Goal: Navigation & Orientation: Find specific page/section

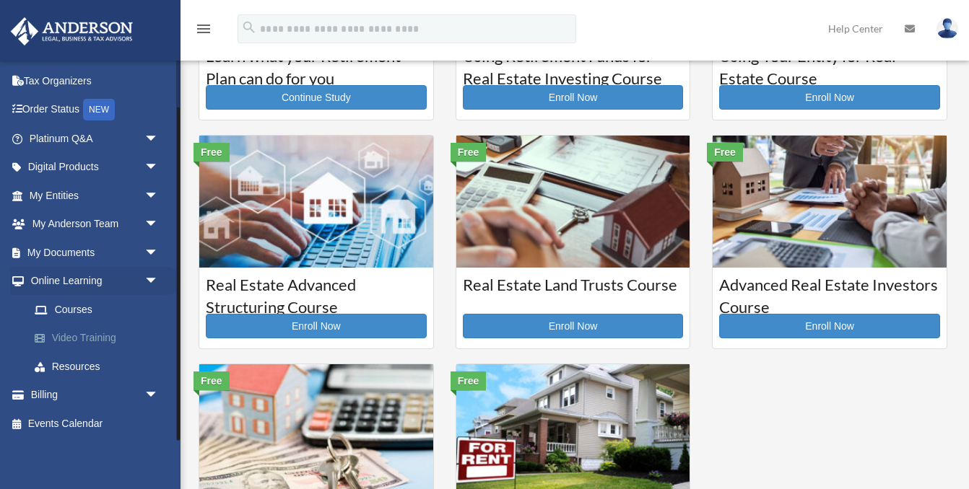
scroll to position [180, 0]
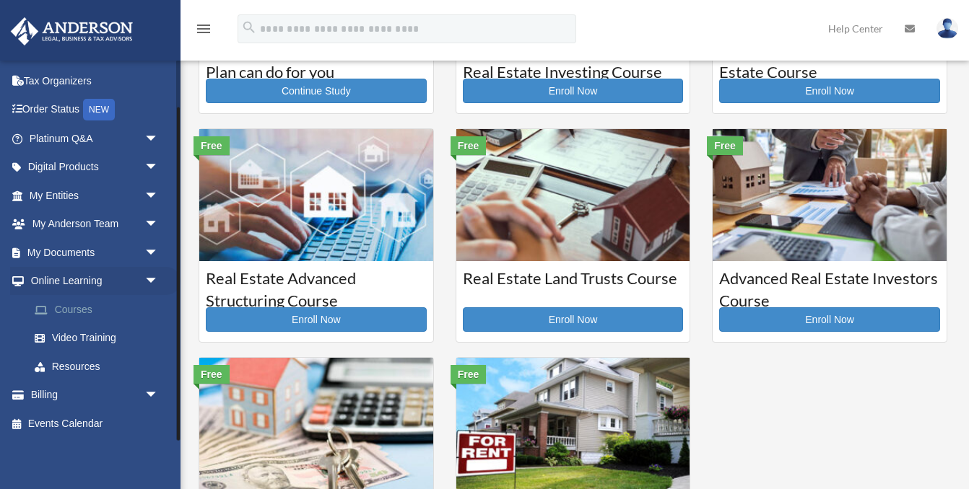
click at [81, 310] on link "Courses" at bounding box center [100, 309] width 160 height 29
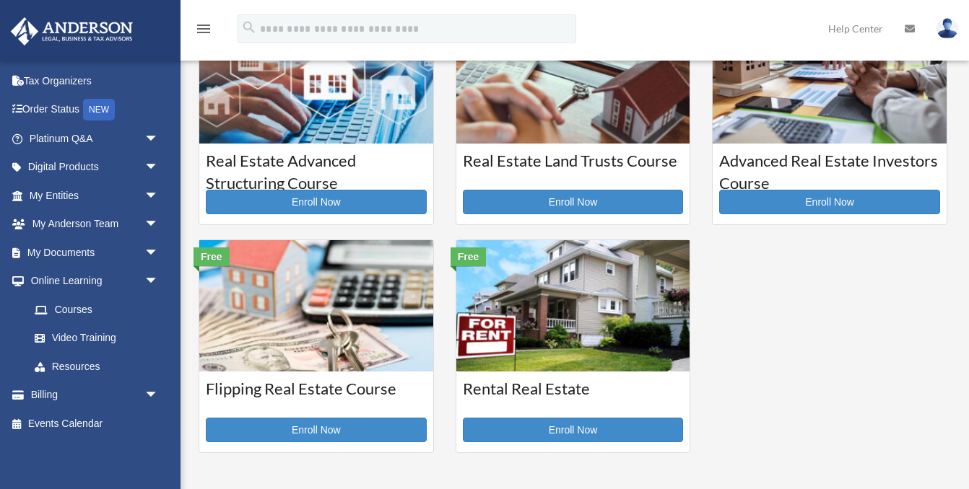
scroll to position [392, 0]
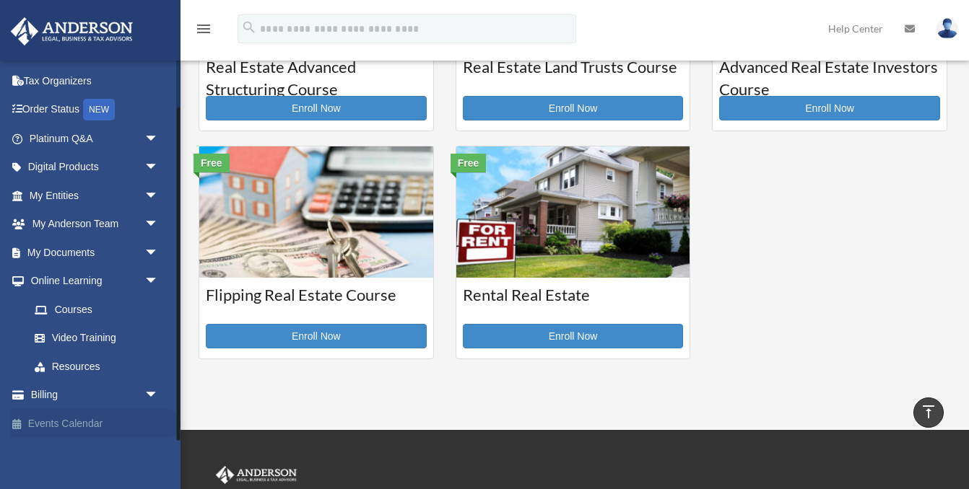
click at [63, 424] on link "Events Calendar" at bounding box center [95, 423] width 170 height 29
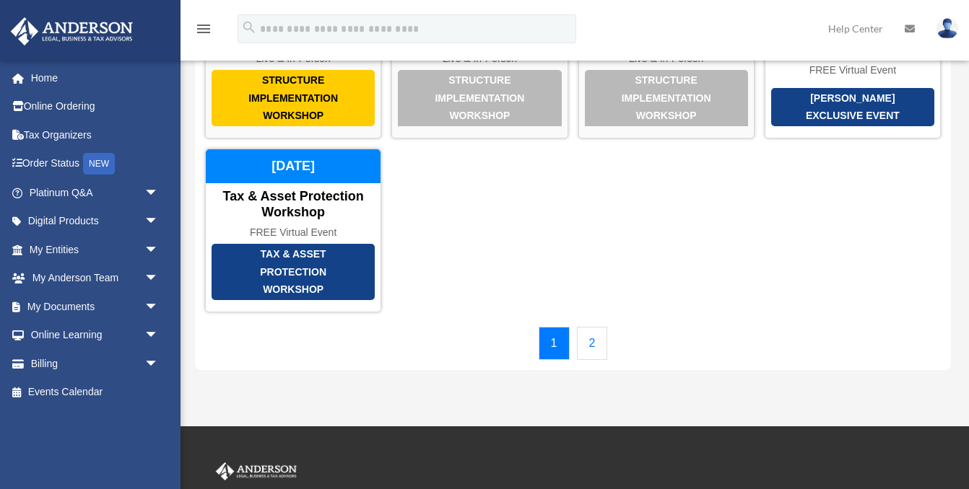
scroll to position [201, 0]
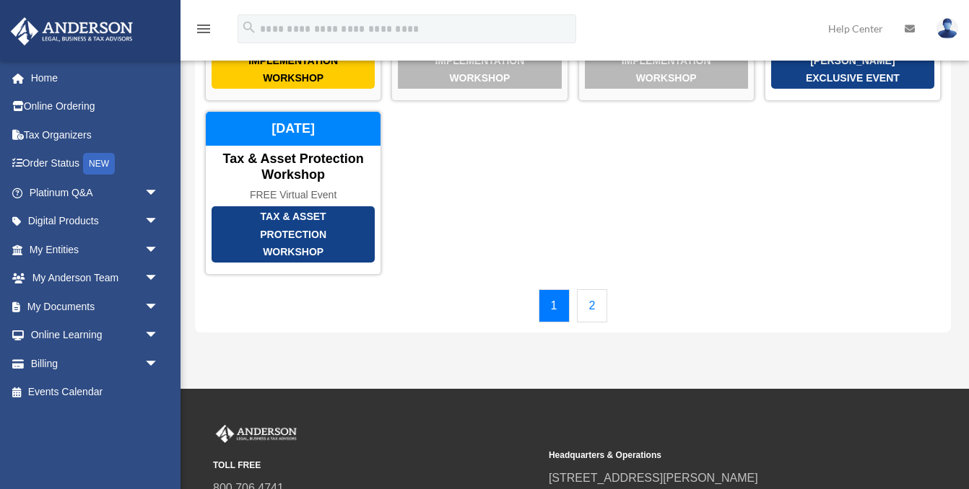
click at [587, 291] on link "2" at bounding box center [592, 305] width 31 height 33
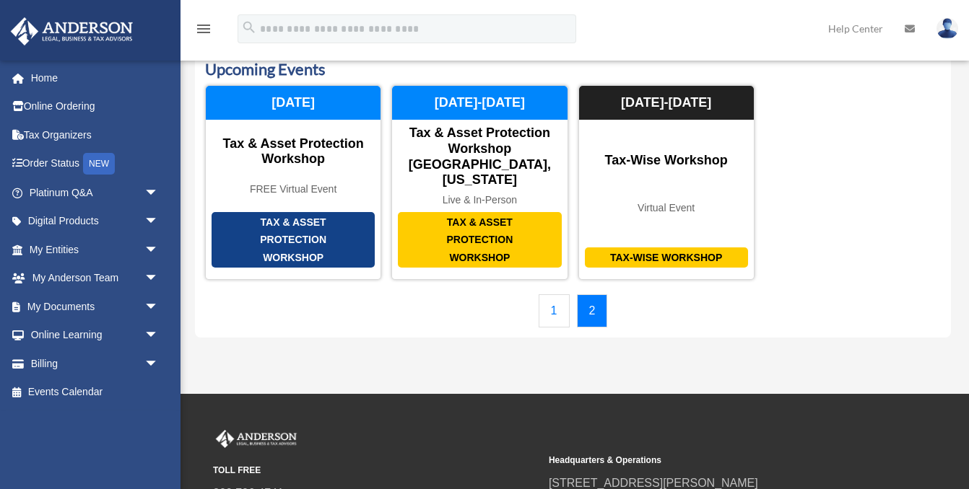
scroll to position [0, 0]
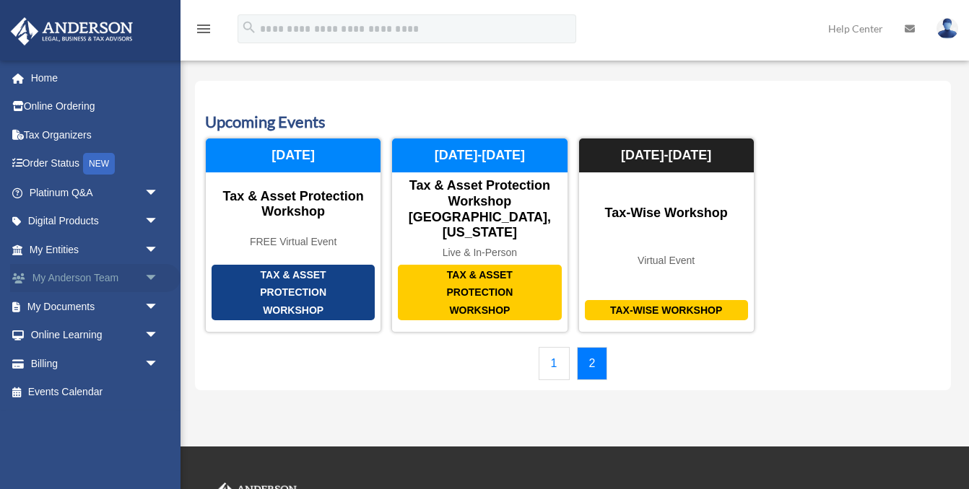
click at [82, 273] on link "My [PERSON_NAME] Team arrow_drop_down" at bounding box center [95, 278] width 170 height 29
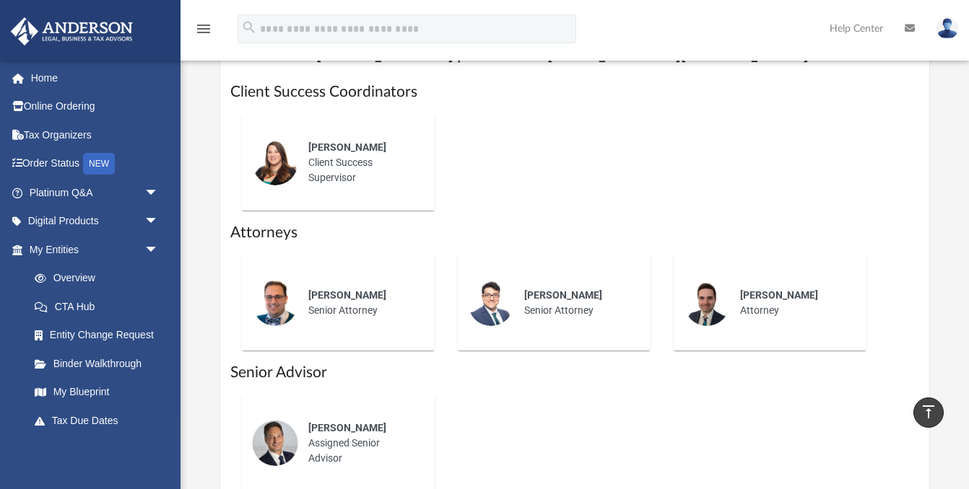
scroll to position [619, 0]
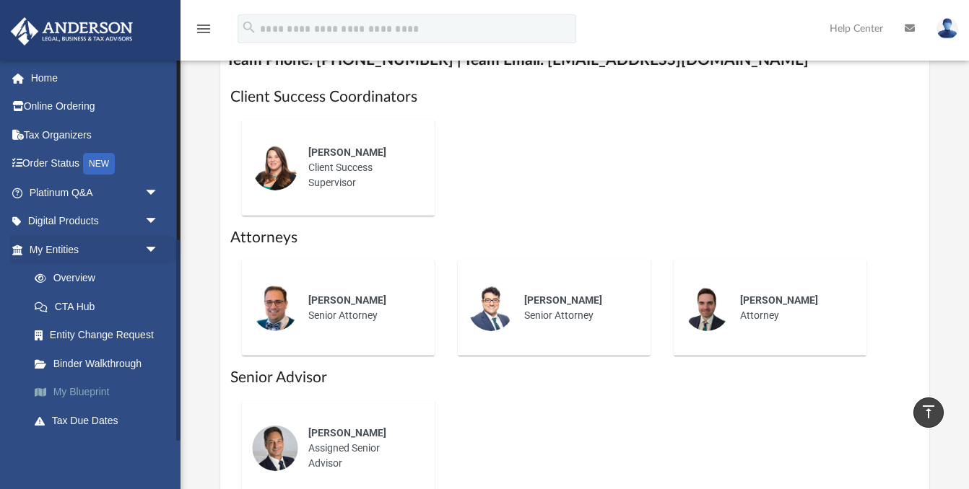
click at [87, 392] on link "My Blueprint" at bounding box center [100, 392] width 160 height 29
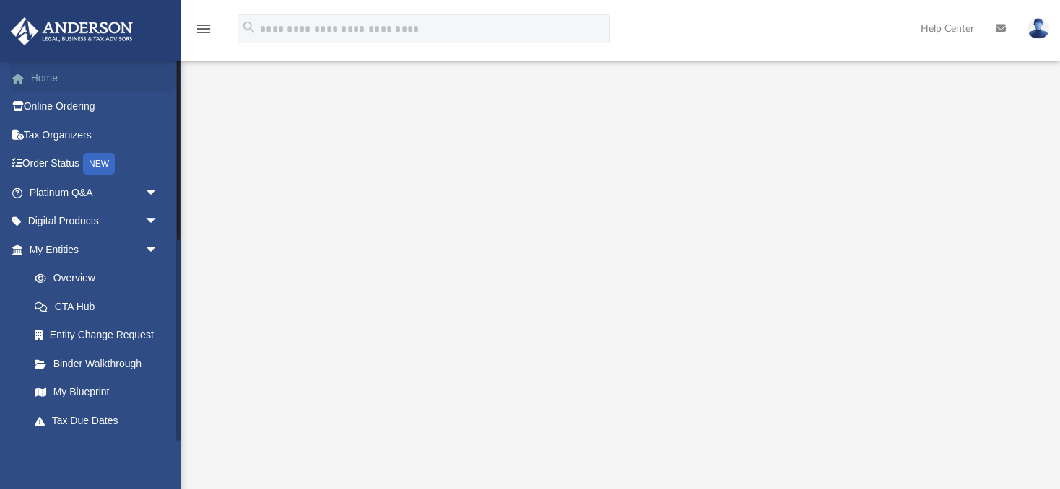
click at [41, 77] on link "Home" at bounding box center [95, 78] width 170 height 29
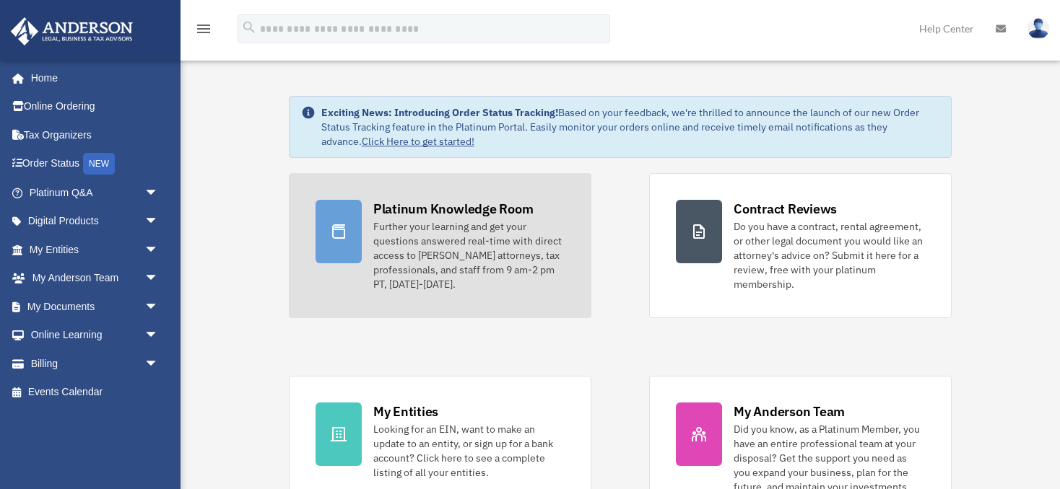
click at [481, 249] on div "Further your learning and get your questions answered real-time with direct acc…" at bounding box center [468, 255] width 191 height 72
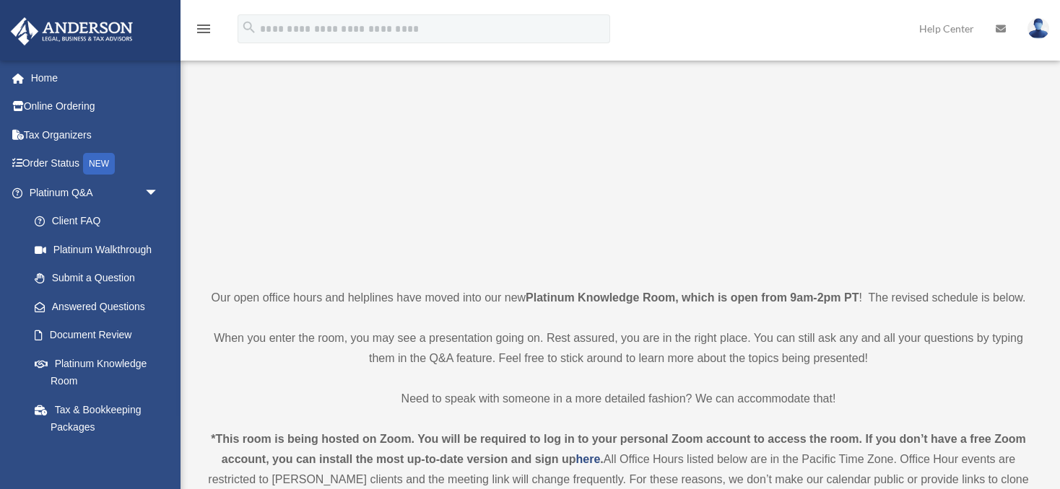
scroll to position [167, 0]
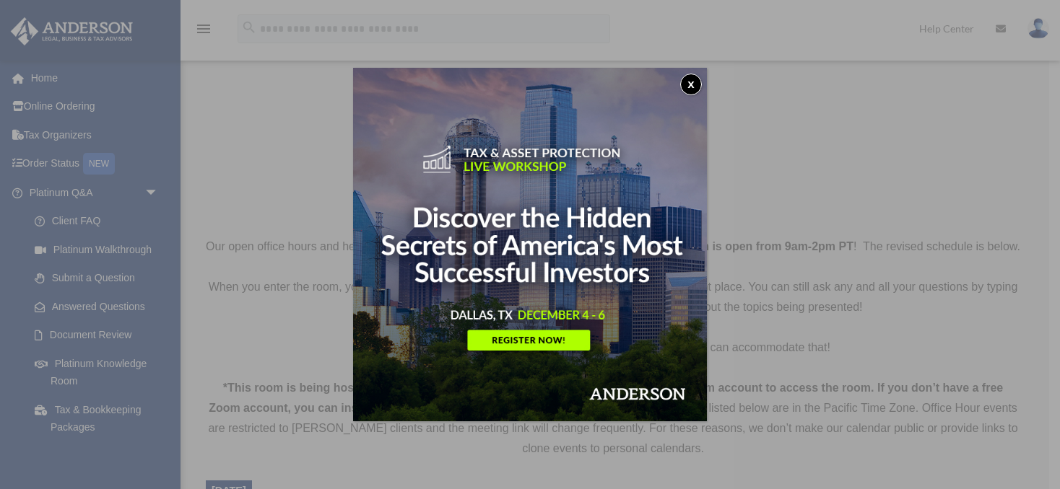
click at [690, 86] on button "x" at bounding box center [691, 85] width 22 height 22
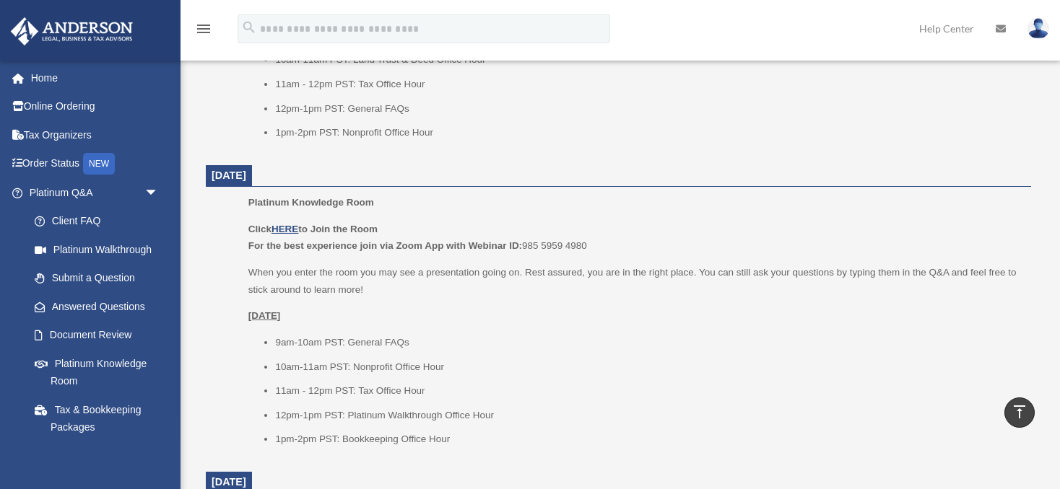
scroll to position [1416, 0]
